Goal: Download file/media

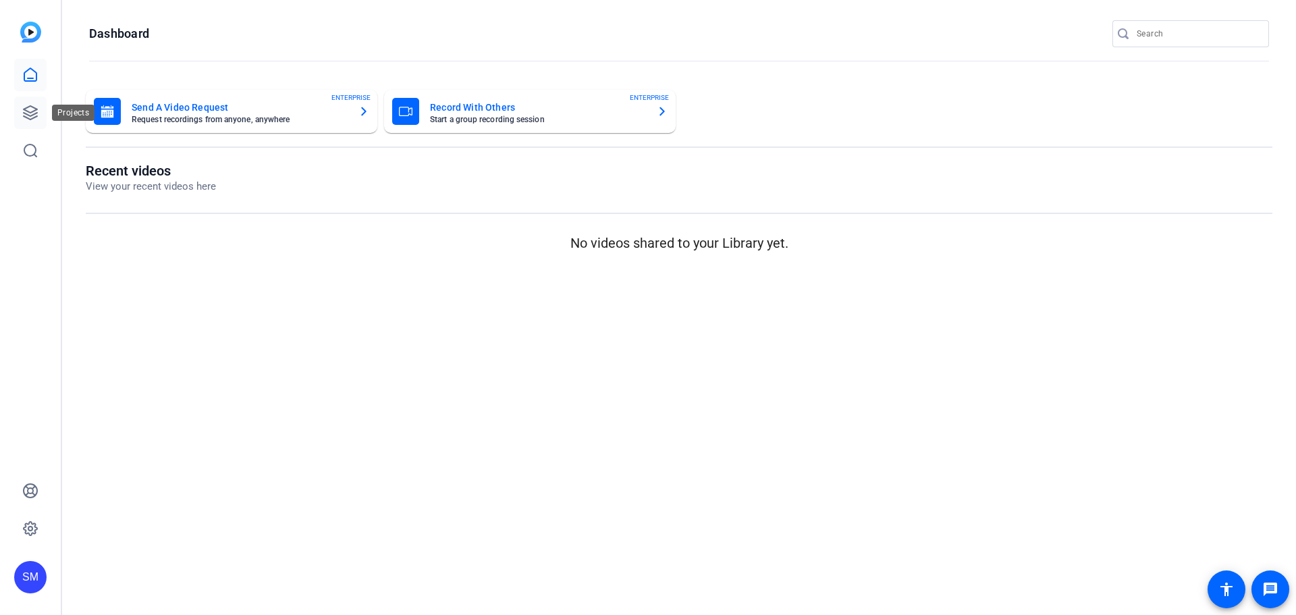
click at [36, 114] on icon at bounding box center [30, 112] width 13 height 13
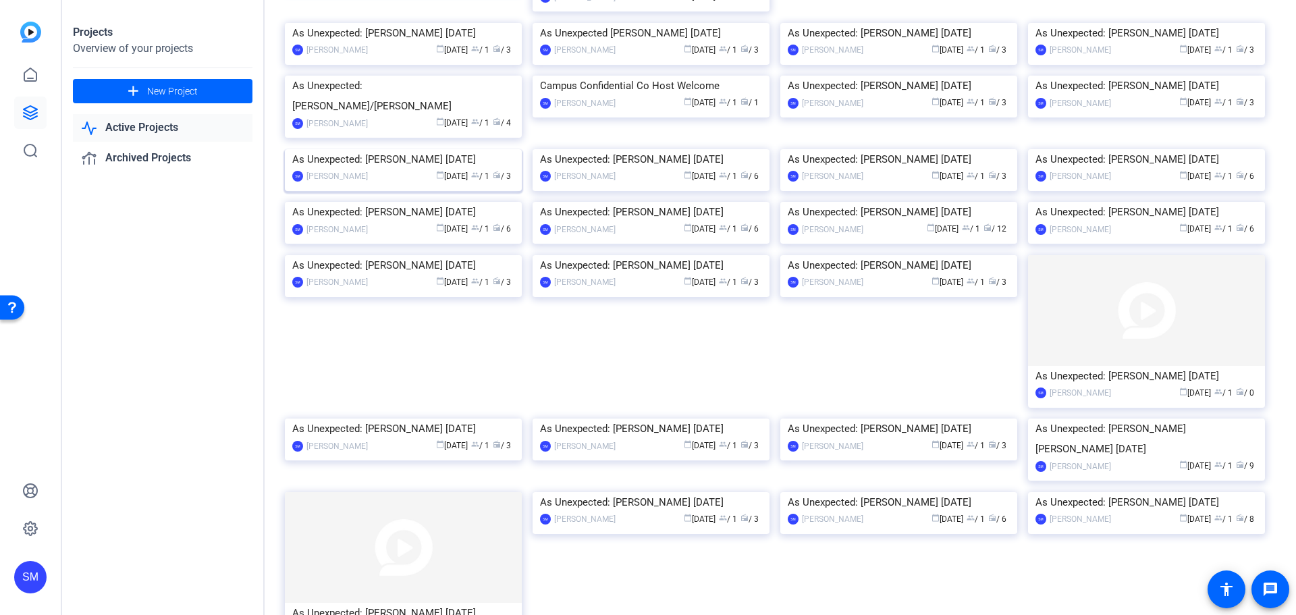
scroll to position [270, 0]
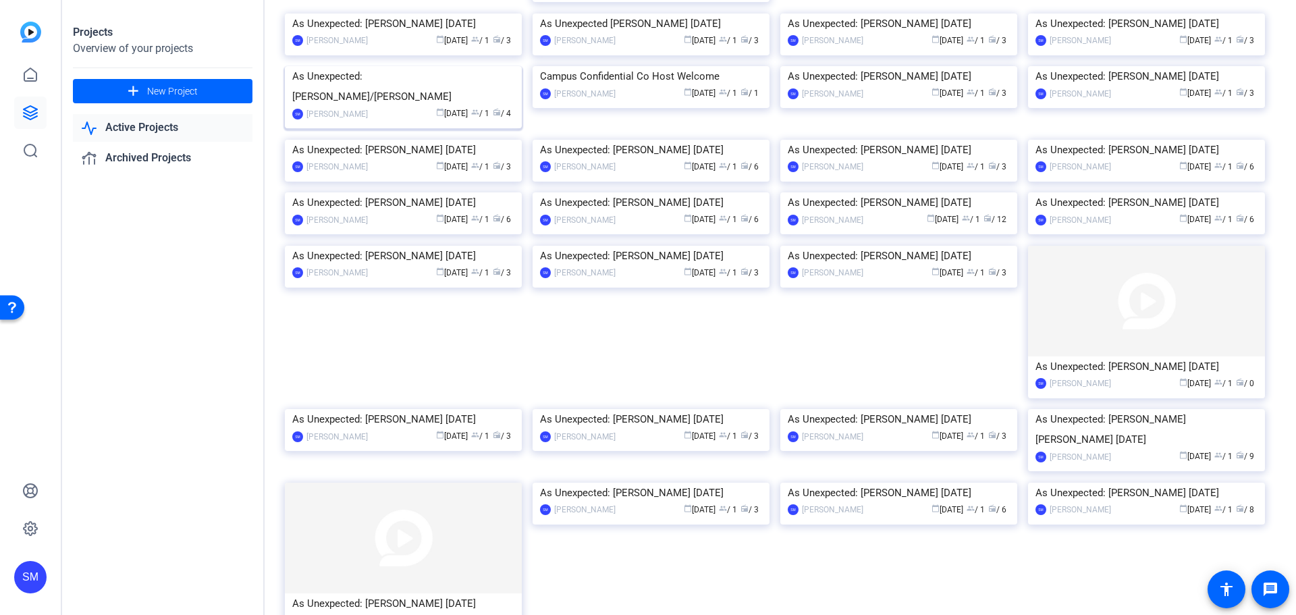
click at [379, 107] on div "As Unexpected: [PERSON_NAME]/[PERSON_NAME]" at bounding box center [403, 86] width 222 height 40
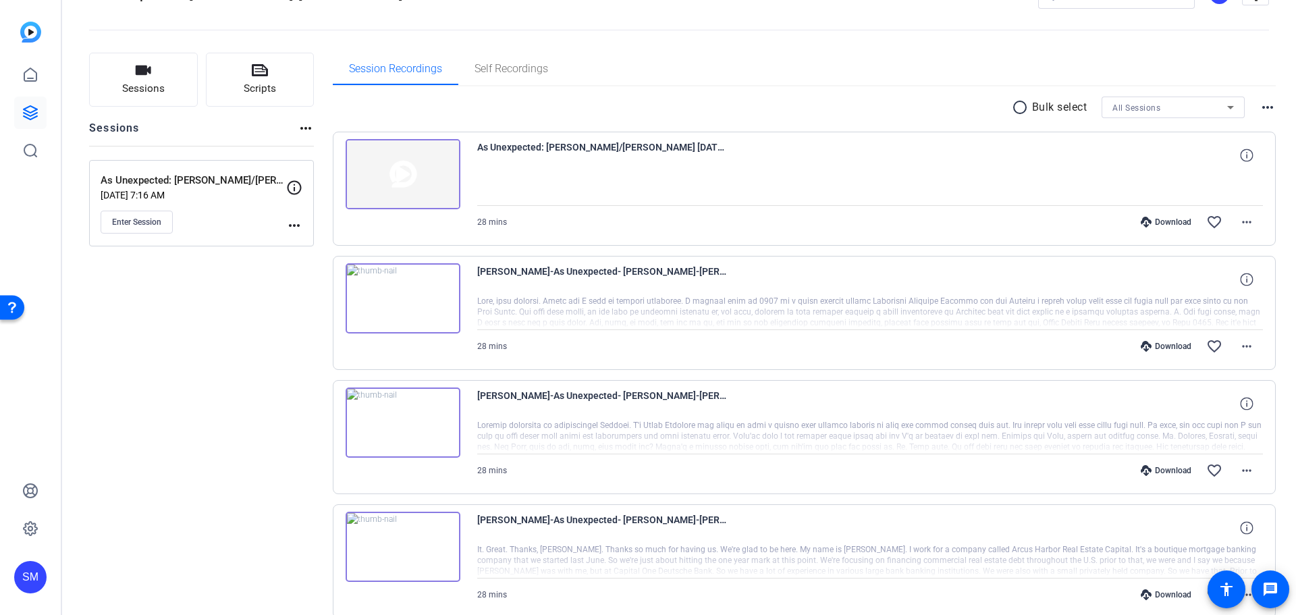
scroll to position [109, 0]
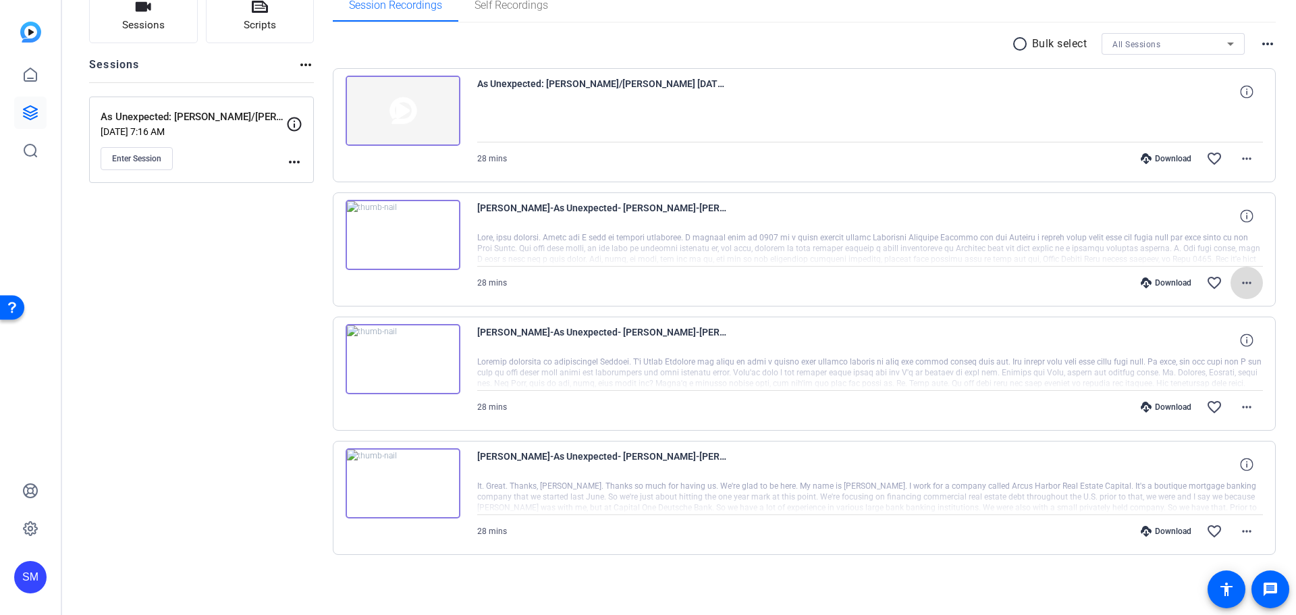
click at [1240, 286] on mat-icon "more_horiz" at bounding box center [1246, 283] width 16 height 16
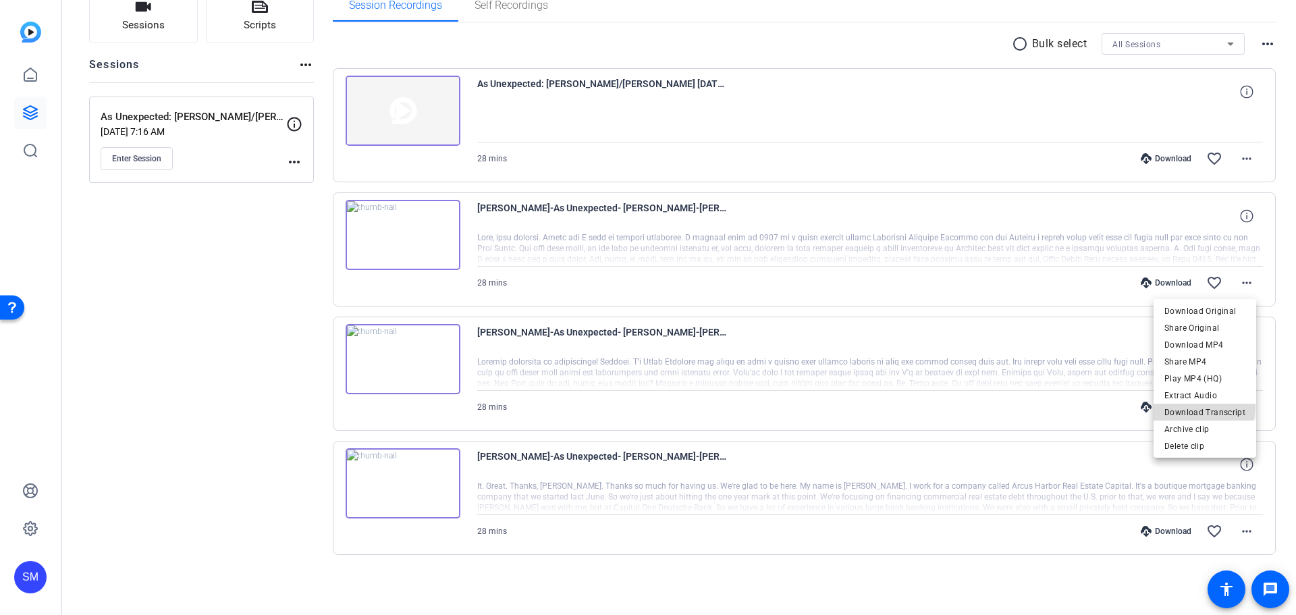
click at [1199, 407] on span "Download Transcript" at bounding box center [1204, 412] width 81 height 16
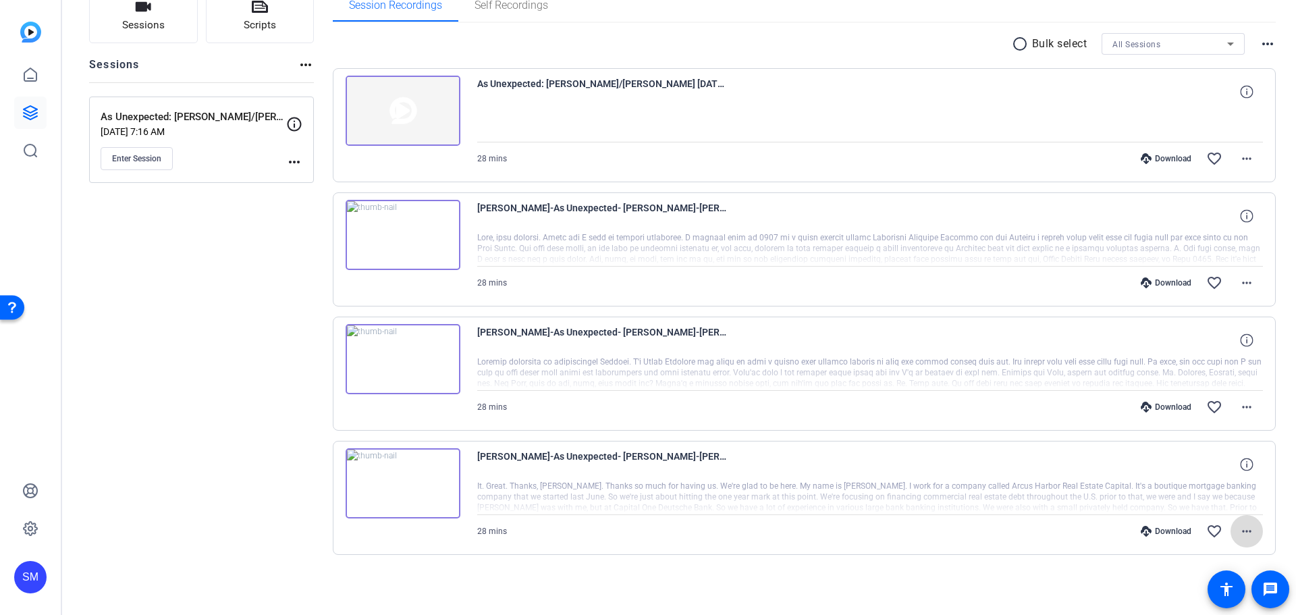
click at [1245, 531] on mat-icon "more_horiz" at bounding box center [1246, 531] width 16 height 16
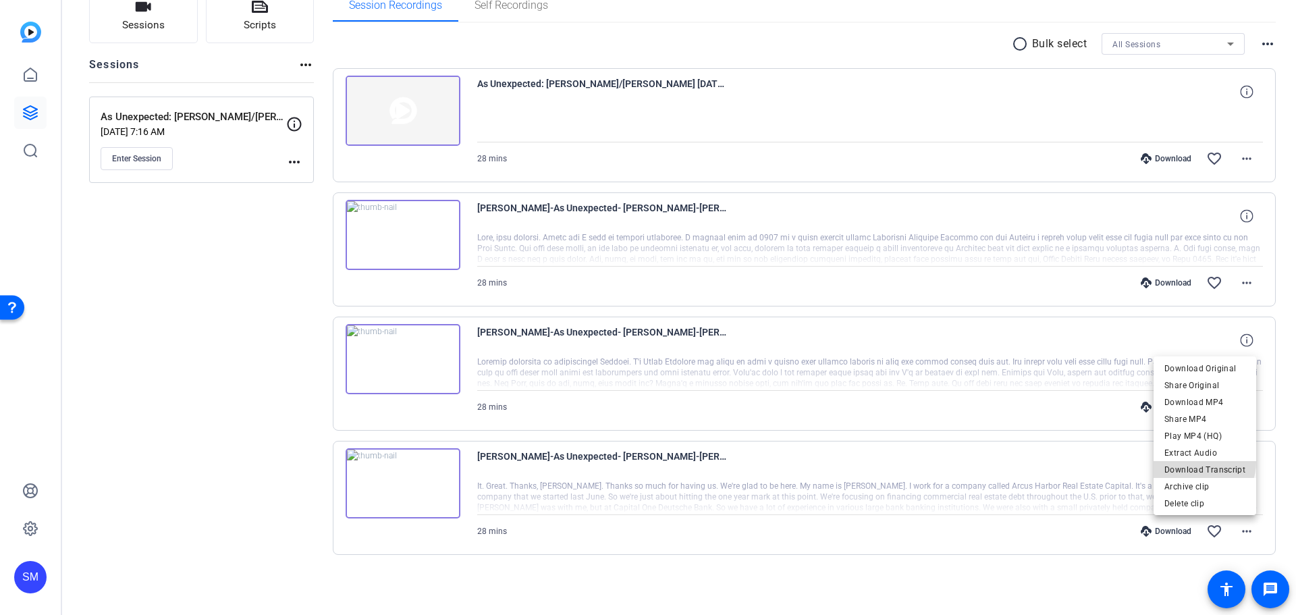
click at [1202, 462] on span "Download Transcript" at bounding box center [1204, 470] width 81 height 16
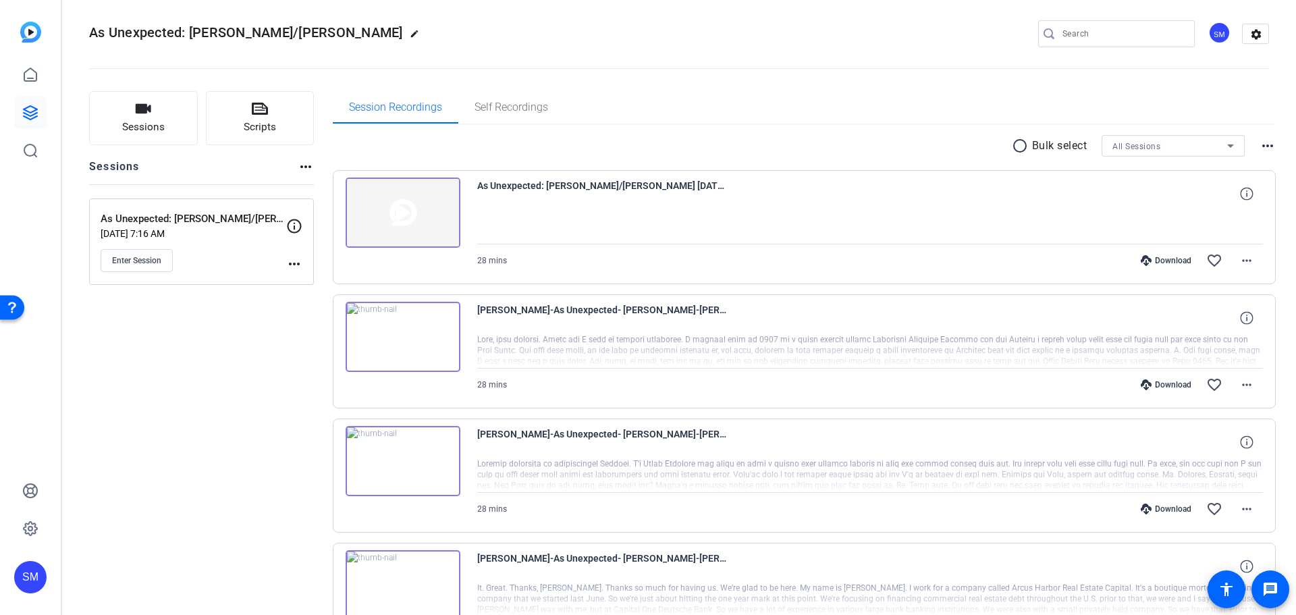
scroll to position [0, 0]
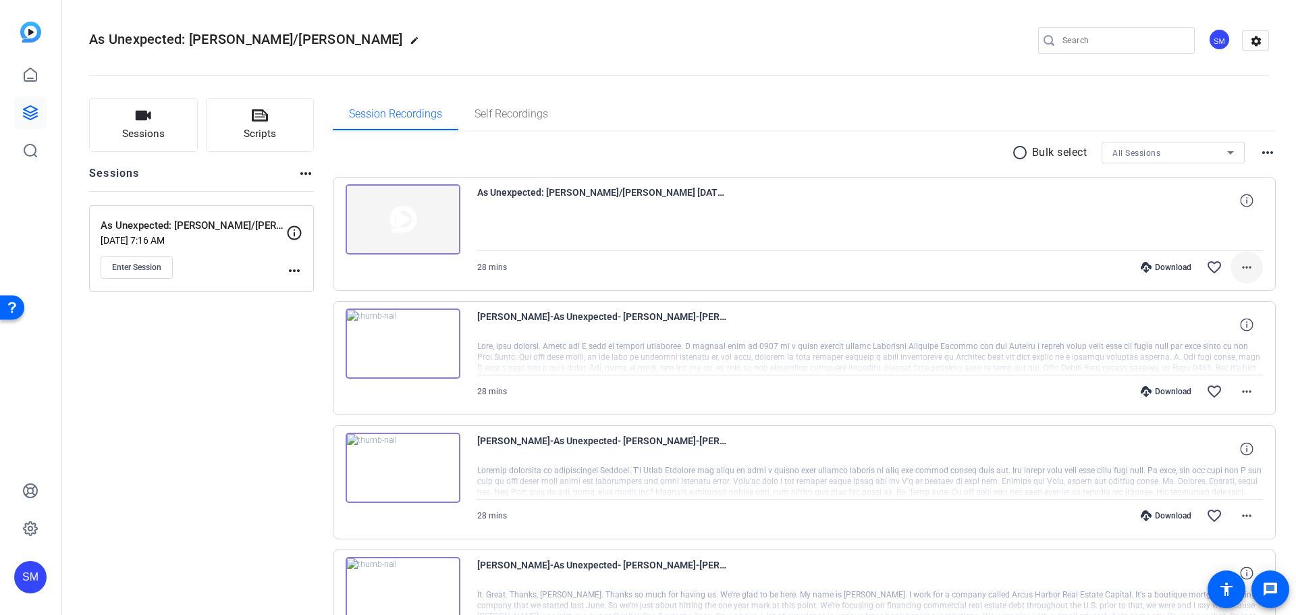
click at [1238, 267] on mat-icon "more_horiz" at bounding box center [1246, 267] width 16 height 16
click at [987, 53] on div at bounding box center [648, 307] width 1296 height 615
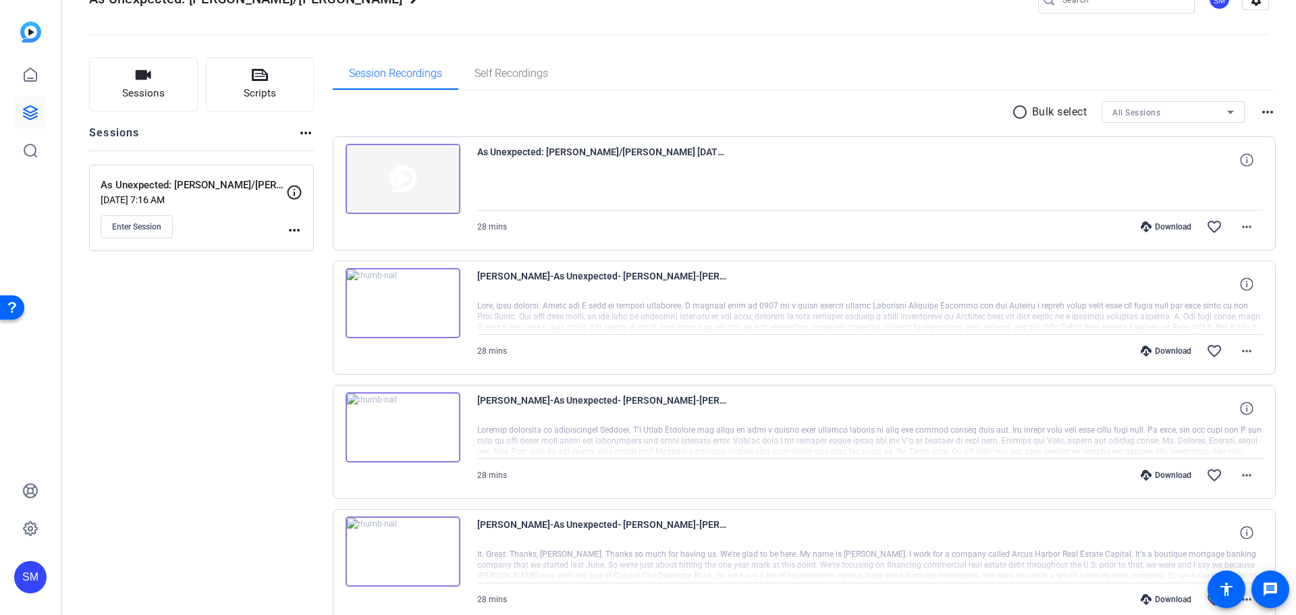
scroll to position [109, 0]
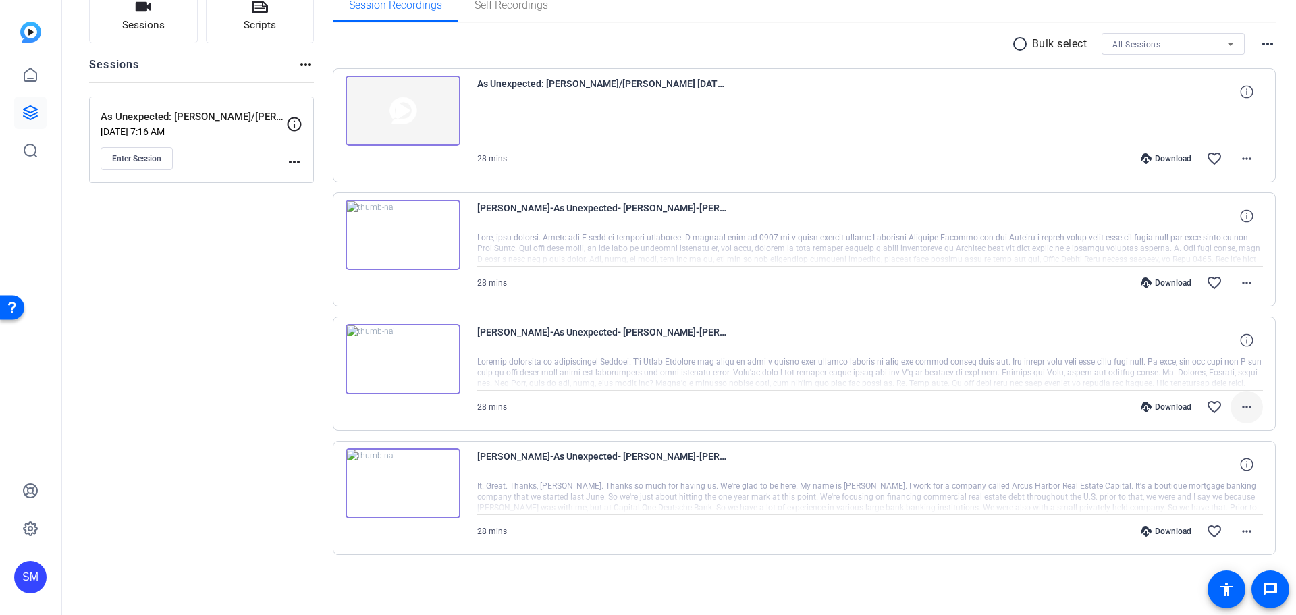
click at [1238, 411] on mat-icon "more_horiz" at bounding box center [1246, 407] width 16 height 16
